Goal: Transaction & Acquisition: Purchase product/service

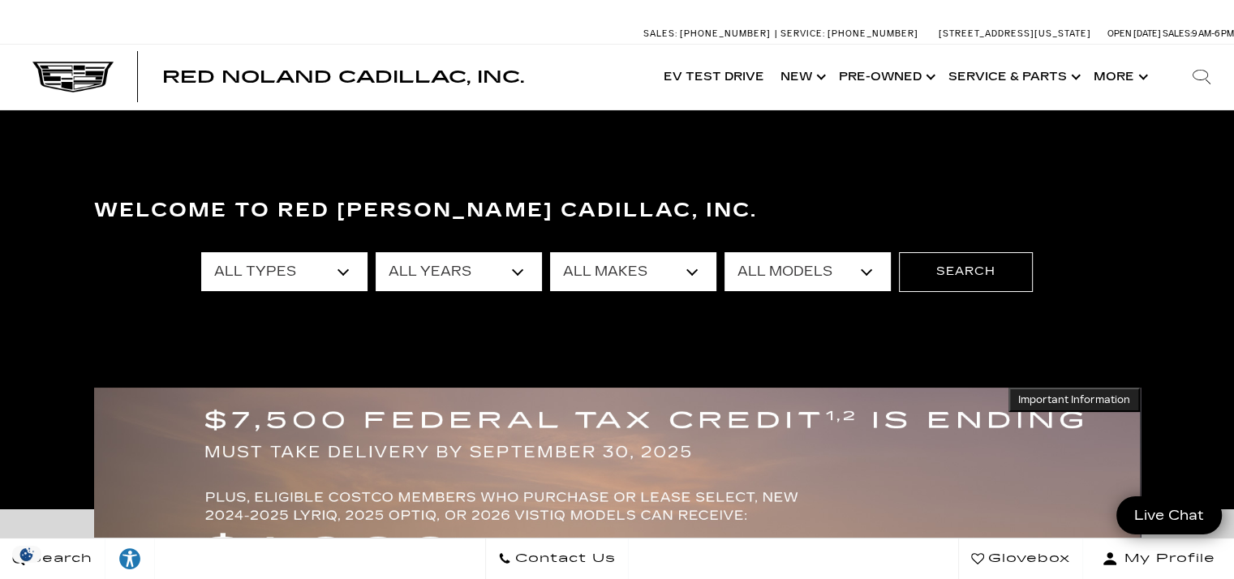
click at [351, 267] on select "All Types New Used Certified Used Demo" at bounding box center [284, 271] width 166 height 39
select select "New"
click at [201, 252] on select "All Types New Used Certified Used Demo" at bounding box center [284, 271] width 166 height 39
click at [943, 269] on button "Search" at bounding box center [966, 271] width 134 height 39
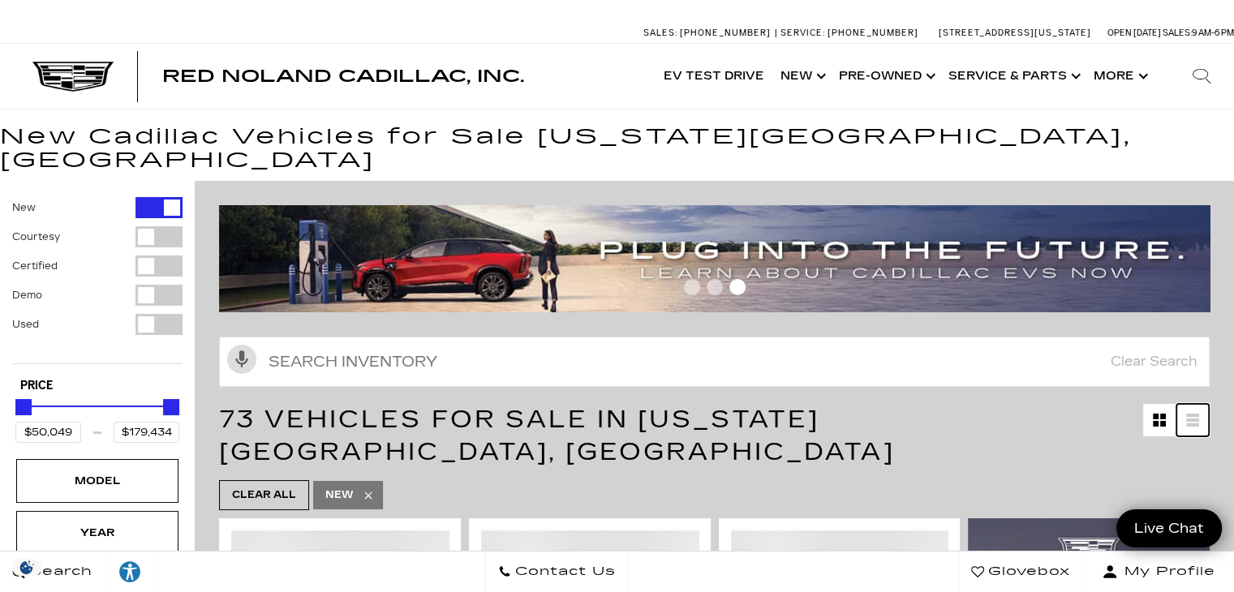
click at [1209, 404] on link at bounding box center [1192, 420] width 32 height 32
click at [1233, 395] on div "73 Vehicles for Sale in Colorado Springs, CO" at bounding box center [714, 435] width 1039 height 81
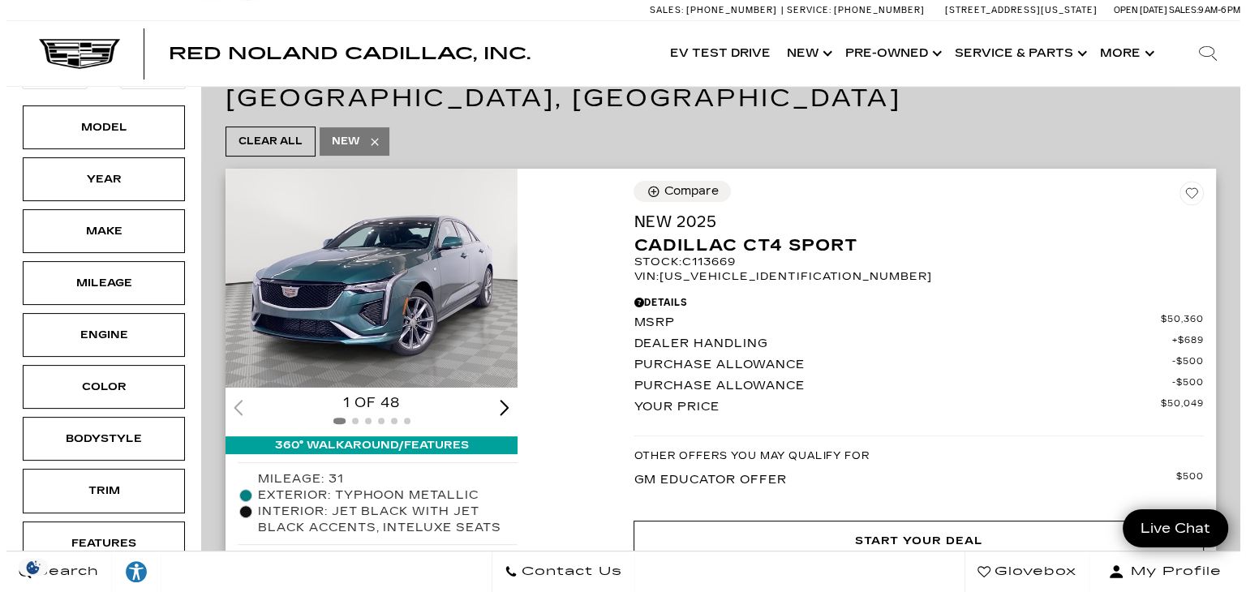
scroll to position [361, 0]
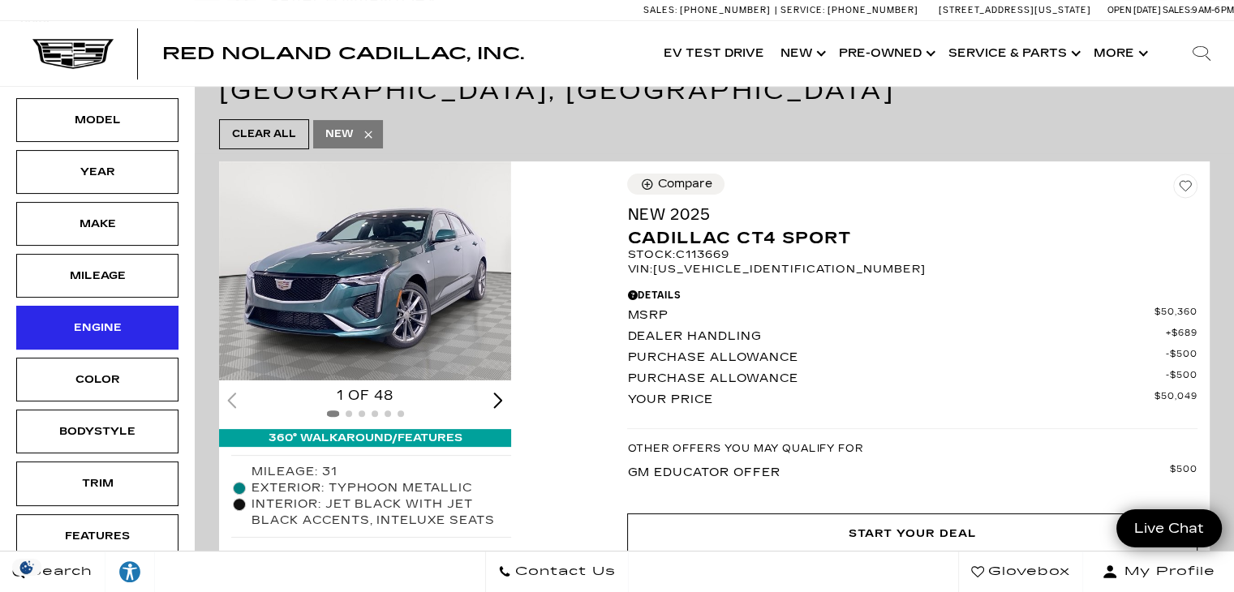
click at [140, 306] on div "Engine" at bounding box center [97, 328] width 162 height 44
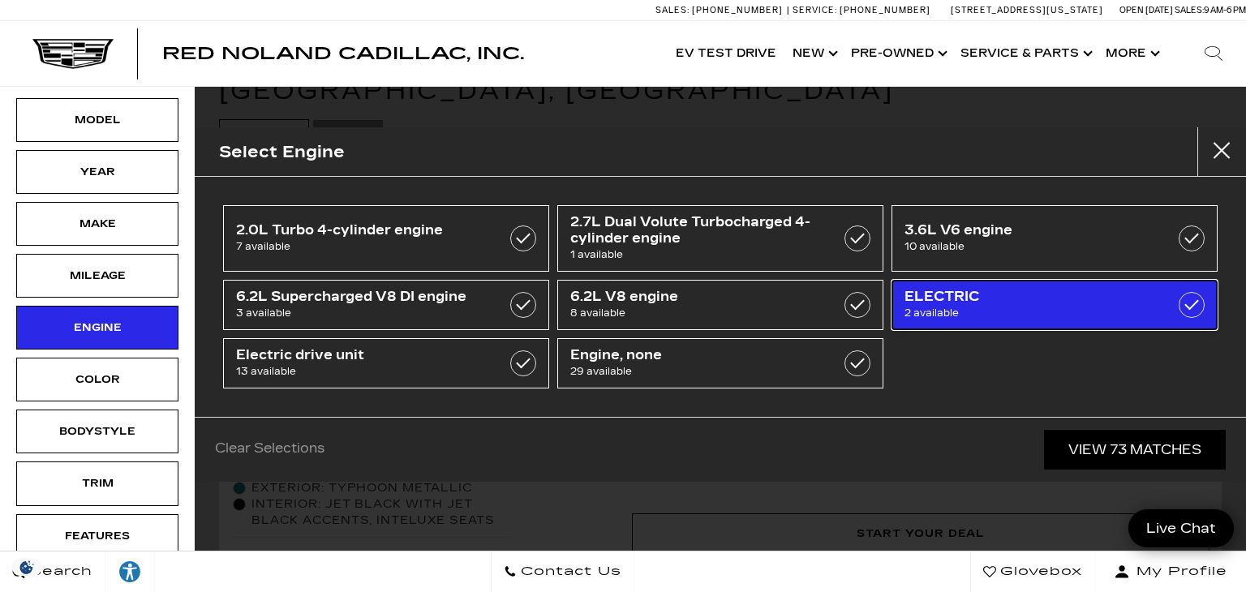
click at [1187, 311] on label at bounding box center [1192, 305] width 26 height 26
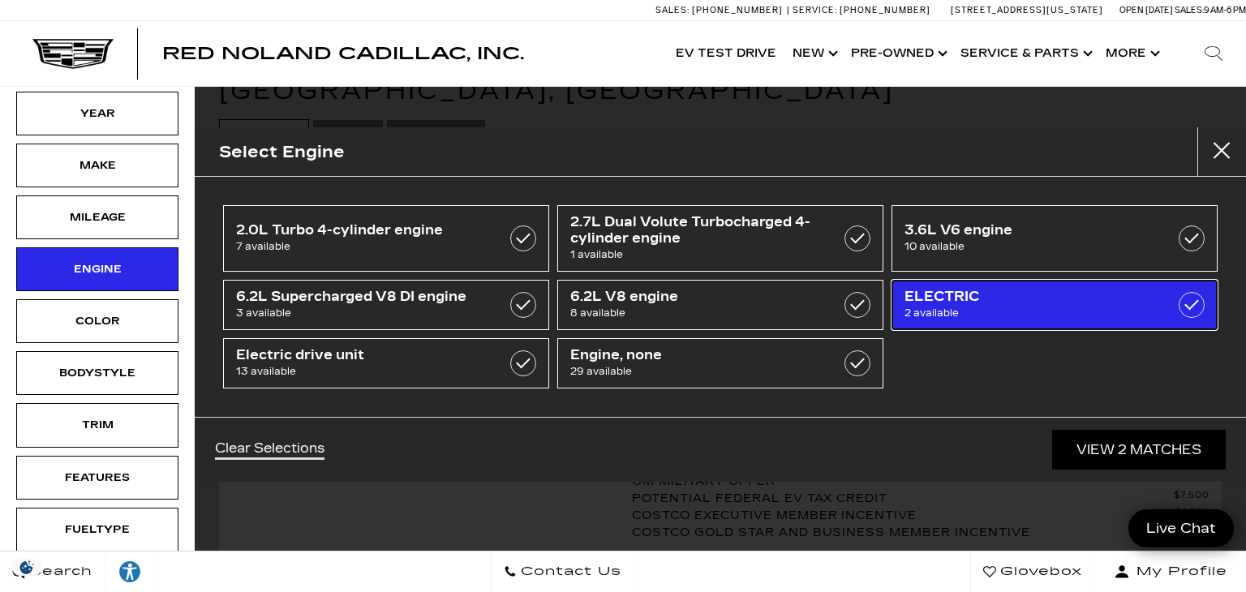
type input "$71,904"
type input "$72,504"
checkbox input "true"
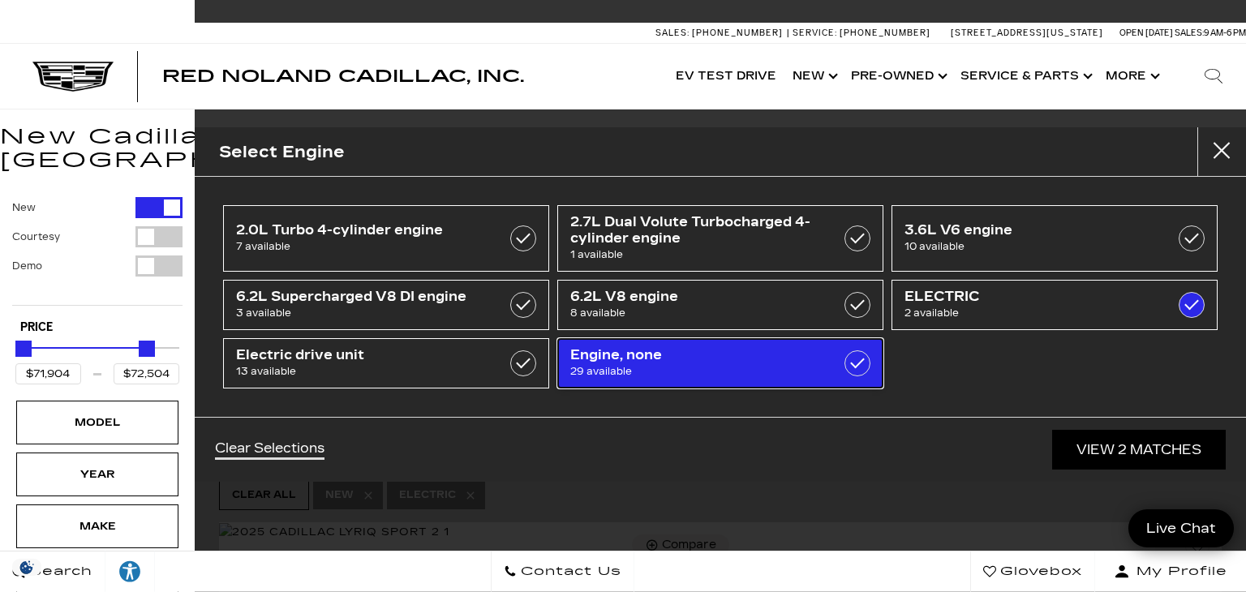
click at [860, 357] on label at bounding box center [857, 363] width 26 height 26
type input "$99,315"
checkbox input "true"
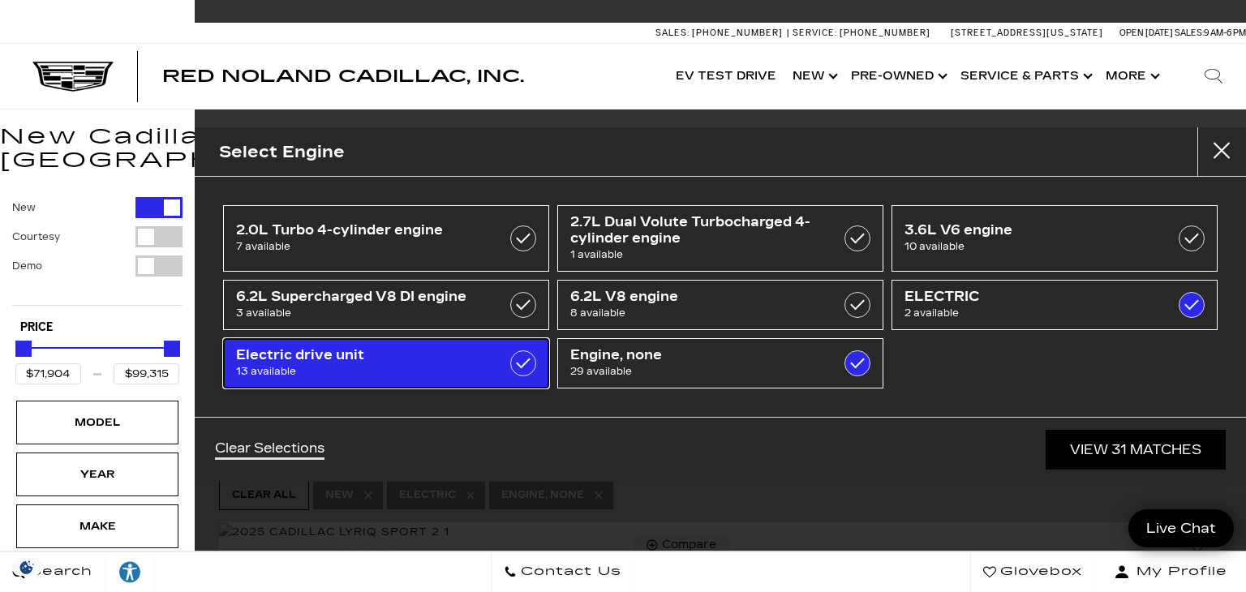
click at [531, 363] on label at bounding box center [523, 363] width 26 height 26
type input "$55,679"
type input "$158,810"
checkbox input "true"
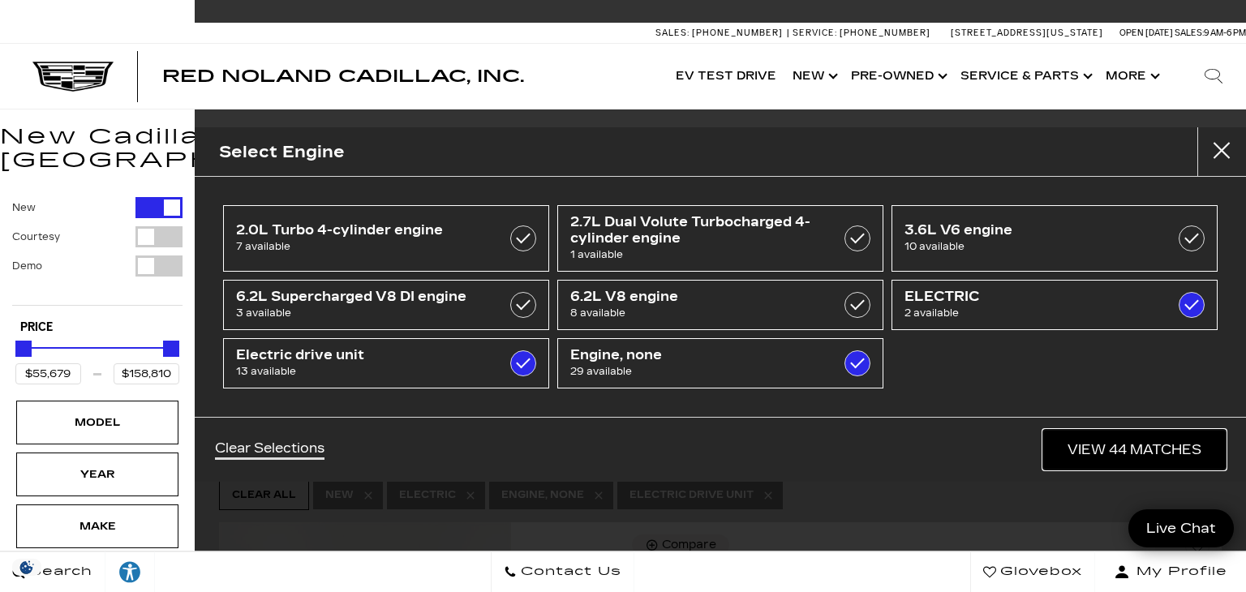
click at [1147, 452] on link "View 44 Matches" at bounding box center [1134, 450] width 182 height 40
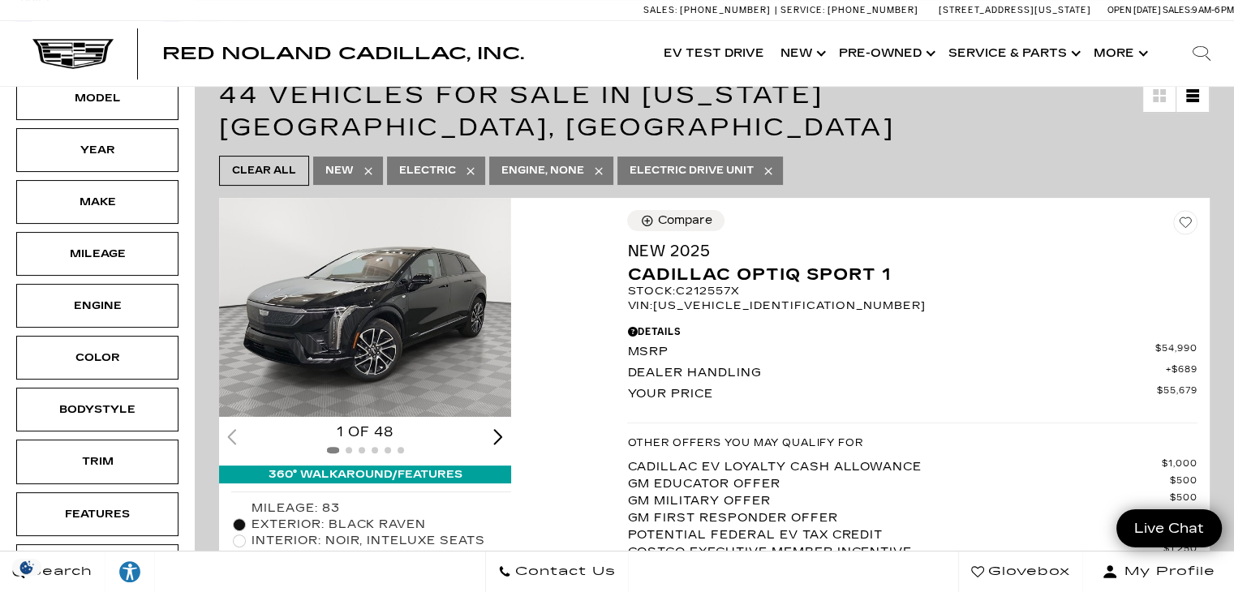
scroll to position [328, 0]
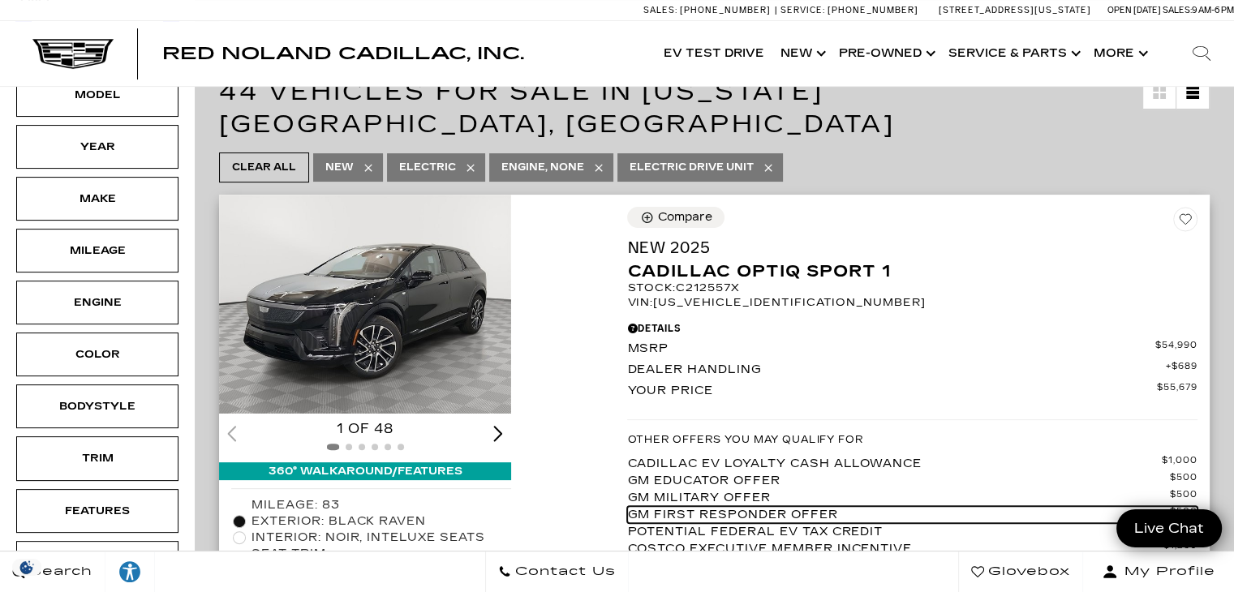
click at [1087, 506] on span "GM First Responder Offer" at bounding box center [898, 514] width 543 height 17
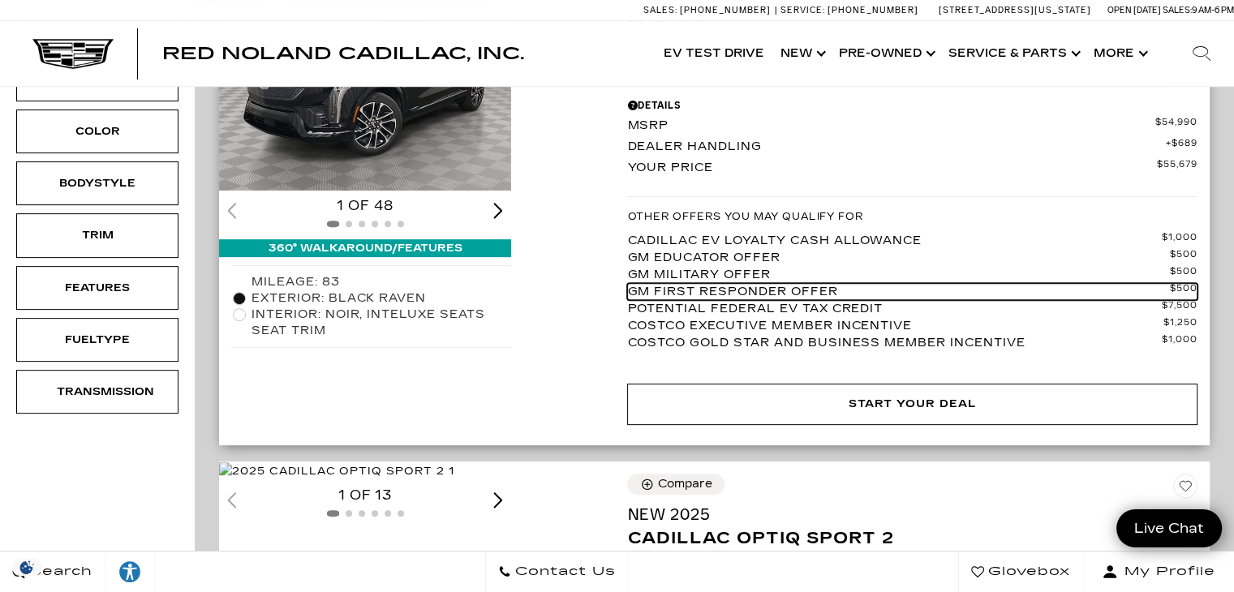
scroll to position [552, 0]
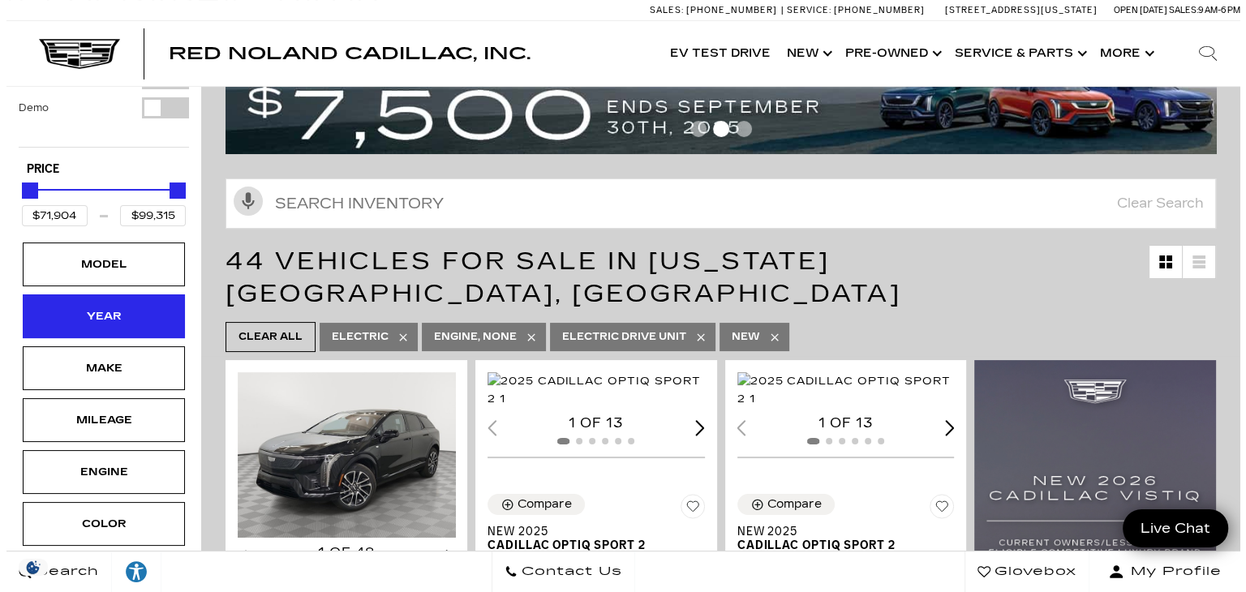
scroll to position [251, 0]
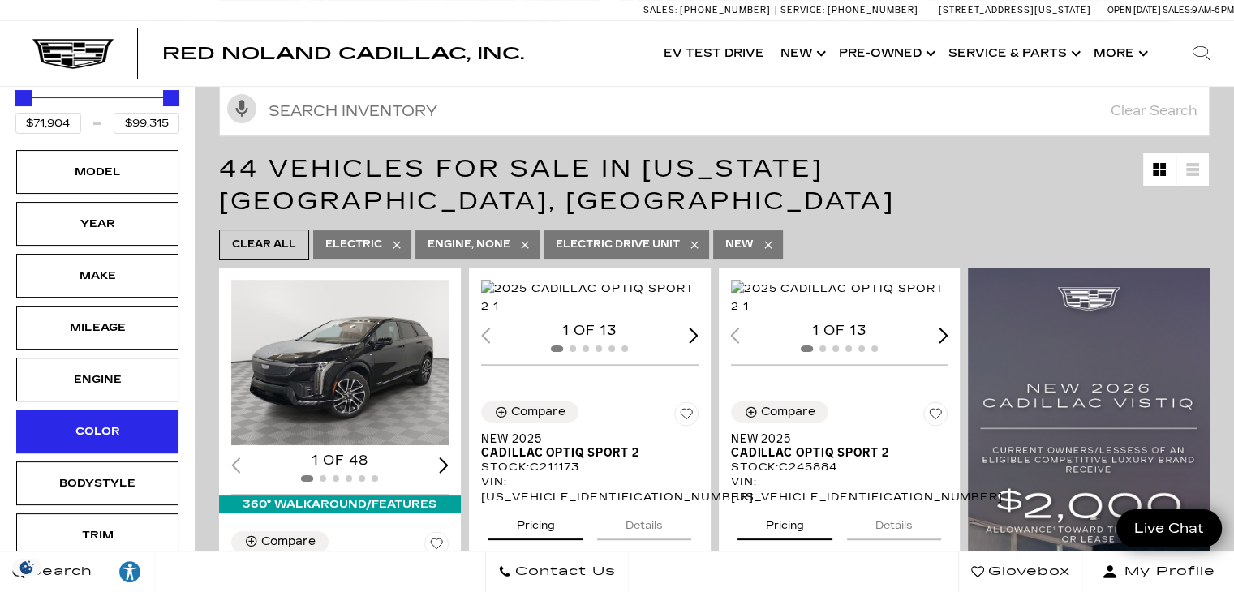
click at [127, 423] on div "Color" at bounding box center [97, 432] width 81 height 18
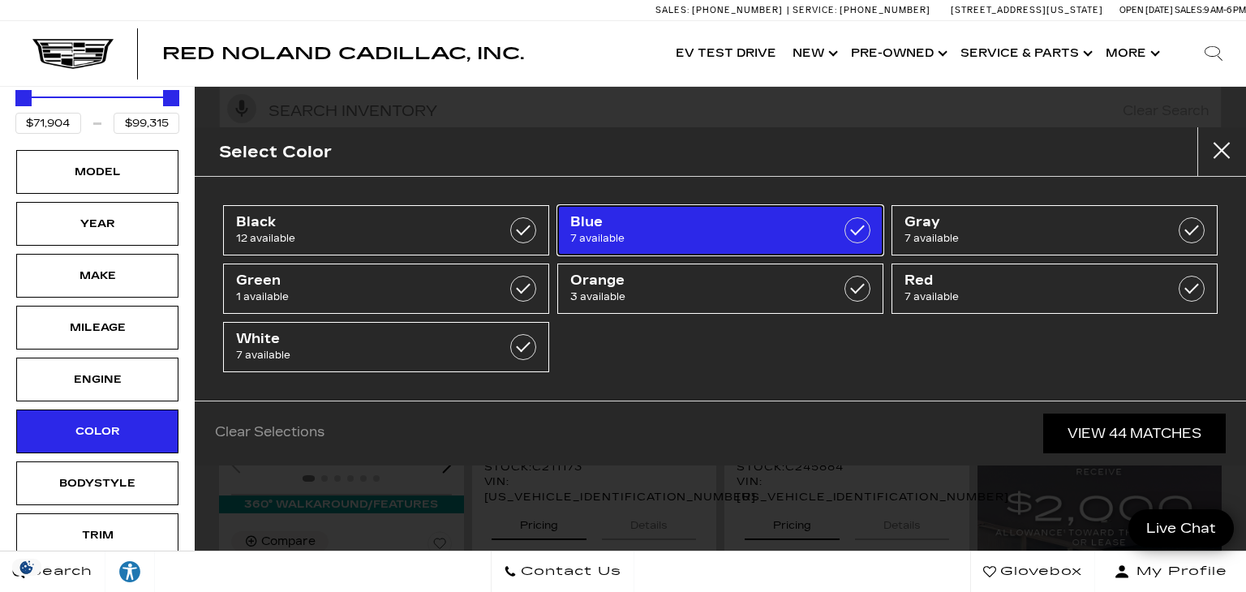
click at [756, 229] on span "Blue" at bounding box center [697, 222] width 255 height 16
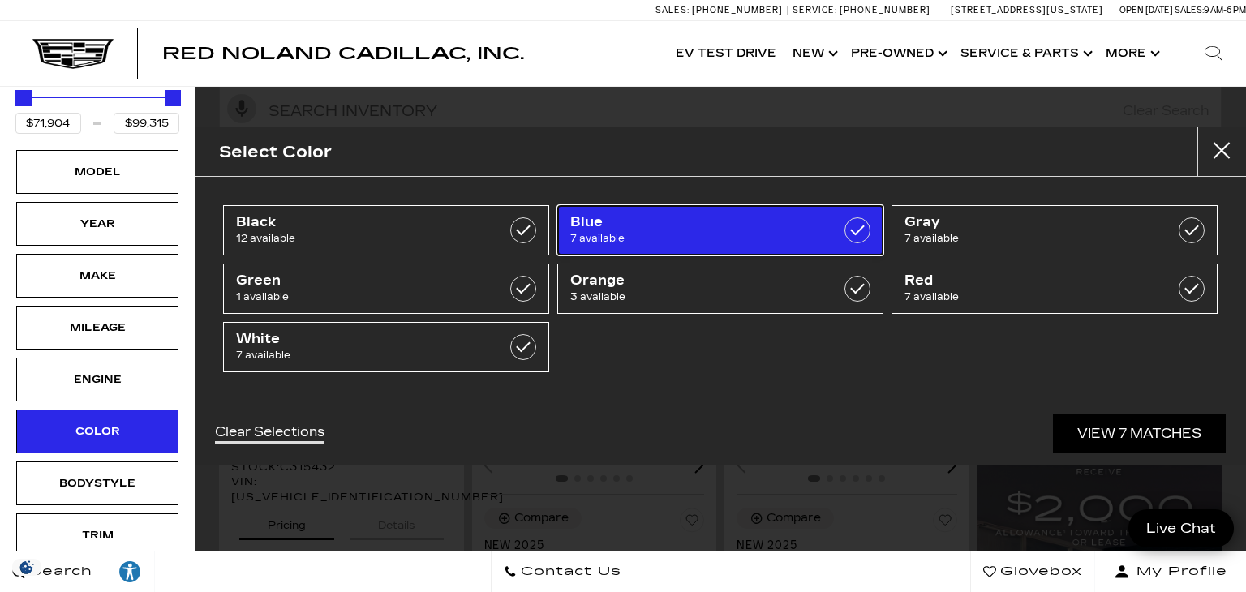
type input "$72,004"
type input "$82,390"
checkbox input "true"
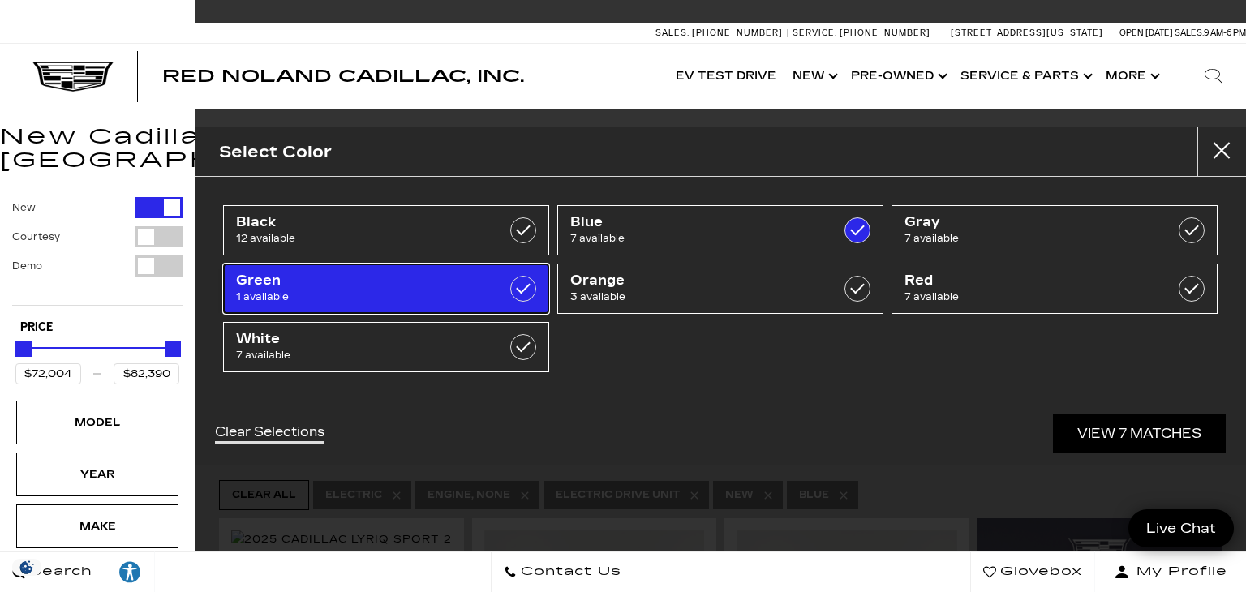
click at [441, 293] on span "1 available" at bounding box center [363, 297] width 255 height 16
type input "$99,315"
checkbox input "true"
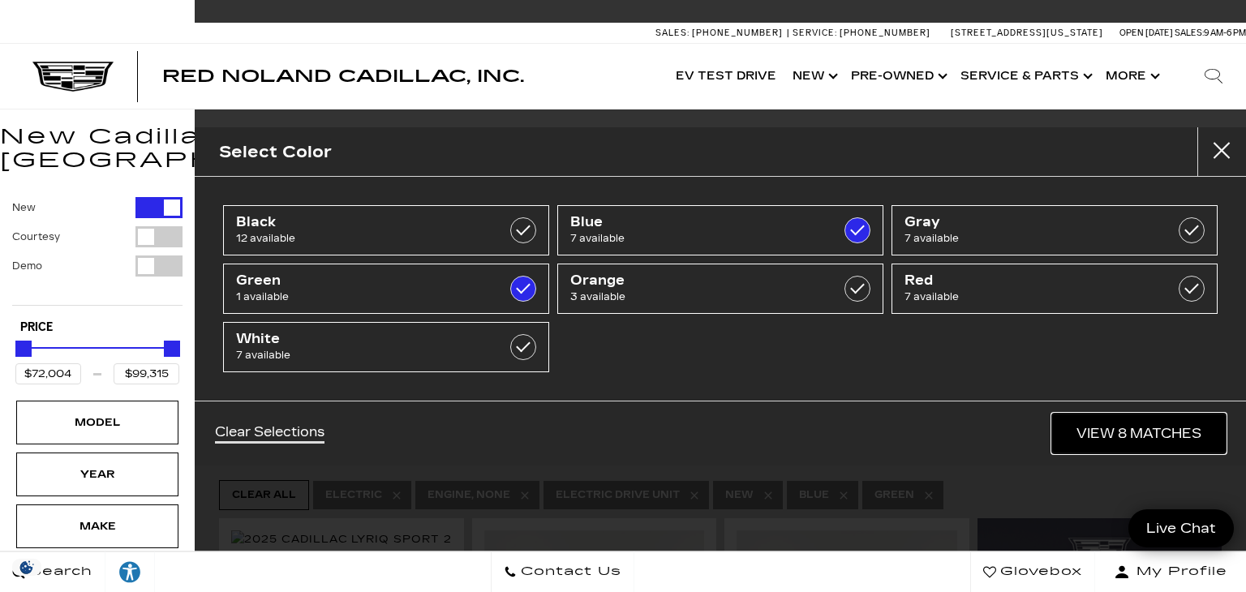
click at [1093, 430] on link "View 8 Matches" at bounding box center [1139, 434] width 174 height 40
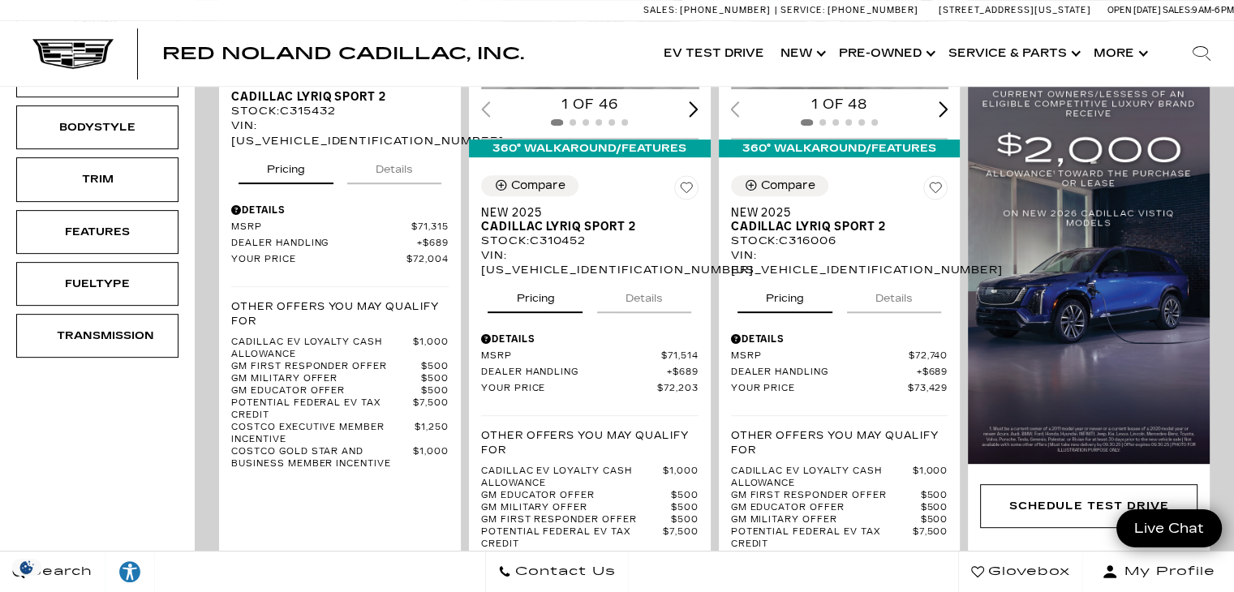
scroll to position [607, 0]
click at [1020, 503] on div "Schedule Test Drive" at bounding box center [1089, 267] width 242 height 711
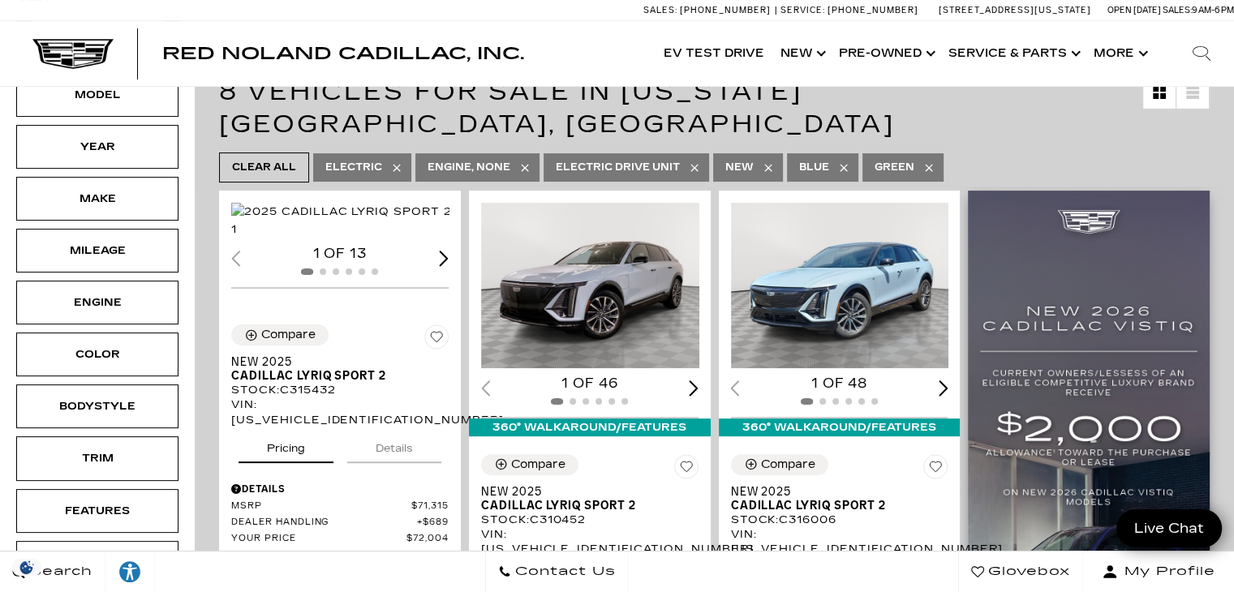
scroll to position [286, 0]
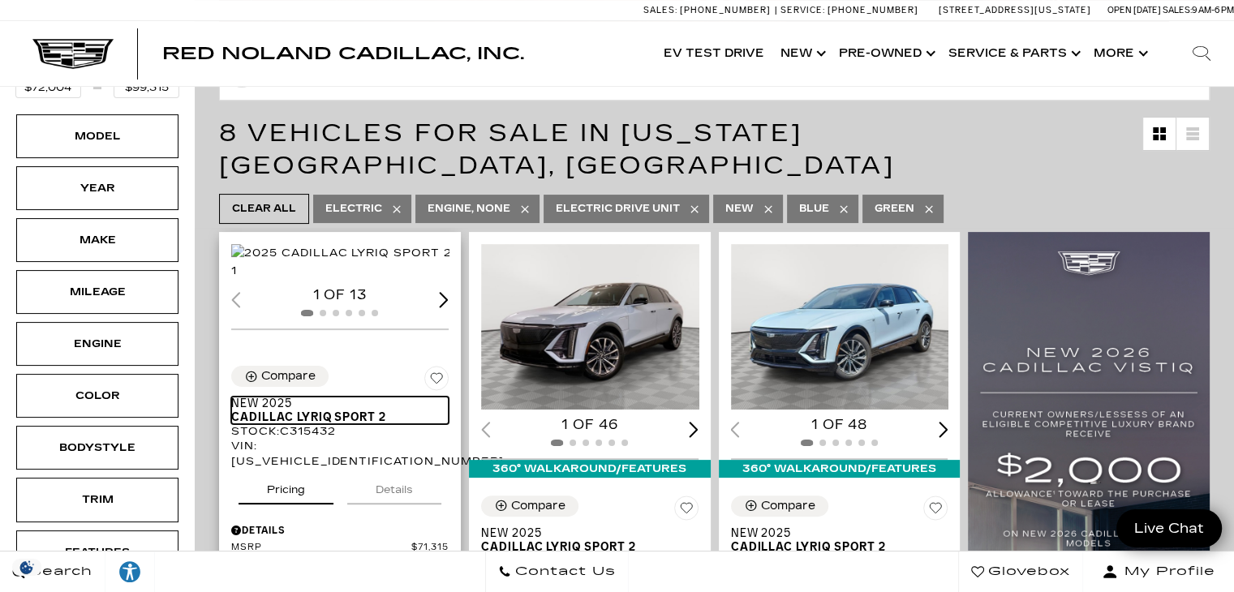
click at [243, 424] on span "Cadillac LYRIQ Sport 2" at bounding box center [333, 417] width 205 height 14
click at [266, 424] on span "Cadillac LYRIQ Sport 2" at bounding box center [333, 417] width 205 height 14
click at [256, 419] on span "Cadillac LYRIQ Sport 2" at bounding box center [333, 417] width 205 height 14
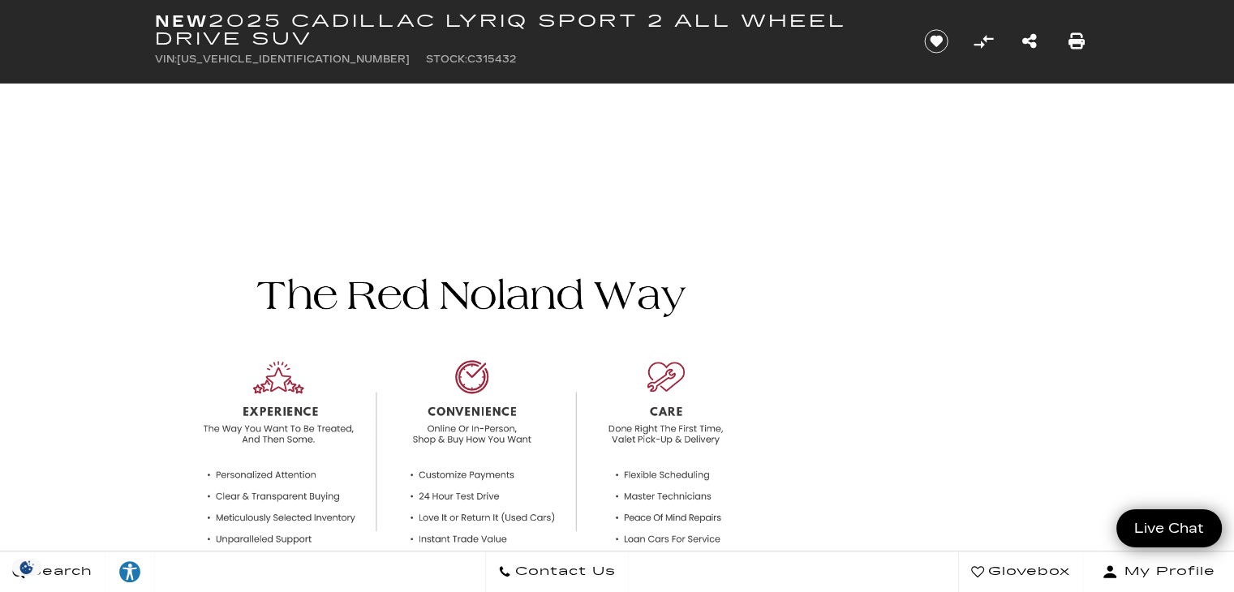
scroll to position [801, 0]
